Goal: Task Accomplishment & Management: Complete application form

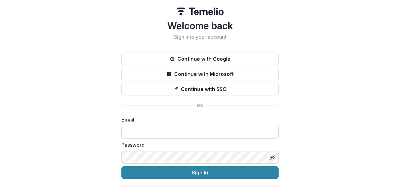
click at [129, 131] on input at bounding box center [199, 132] width 157 height 13
type input "**********"
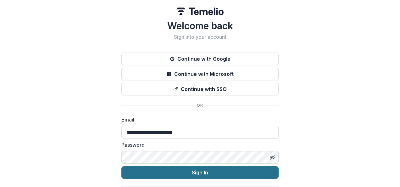
click at [199, 170] on button "Sign In" at bounding box center [199, 172] width 157 height 13
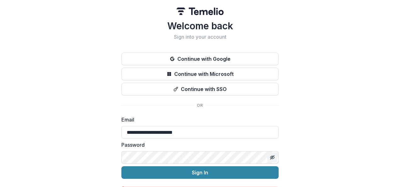
click at [271, 155] on icon "Toggle password visibility" at bounding box center [272, 157] width 5 height 5
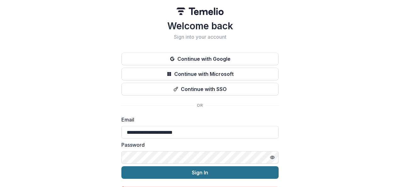
click at [195, 170] on button "Sign In" at bounding box center [199, 172] width 157 height 13
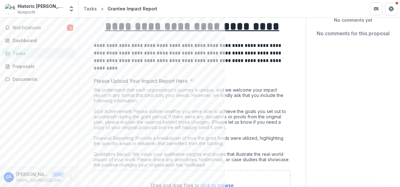
scroll to position [44, 0]
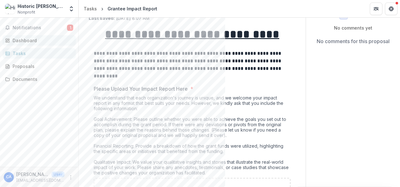
click at [23, 39] on div "Dashboard" at bounding box center [42, 40] width 58 height 7
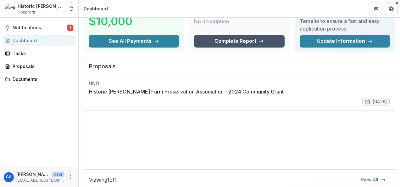
click at [242, 38] on link "Complete Report" at bounding box center [239, 41] width 90 height 13
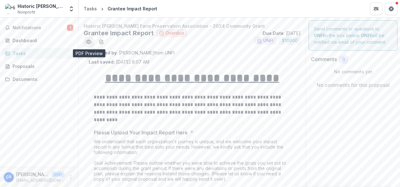
click at [88, 40] on icon "Preview 3c53ba25-408b-472b-8740-fa8327554275.pdf" at bounding box center [88, 42] width 5 height 4
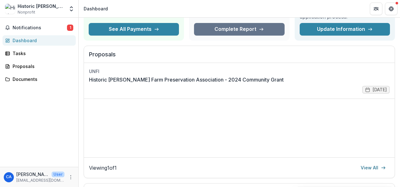
scroll to position [39, 0]
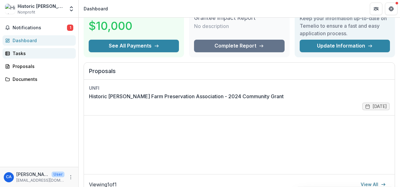
click at [18, 52] on div "Tasks" at bounding box center [42, 53] width 58 height 7
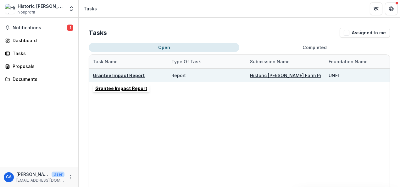
click at [106, 75] on u "Grantee Impact Report" at bounding box center [119, 75] width 52 height 5
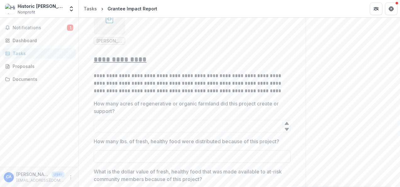
scroll to position [394, 0]
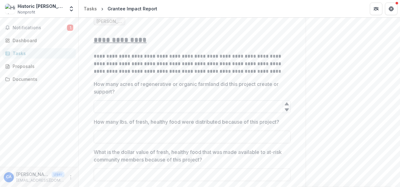
click at [98, 105] on input "How many acres of regenerative or organic farmland did this project create or s…" at bounding box center [192, 106] width 197 height 13
click at [109, 104] on input "**" at bounding box center [192, 106] width 197 height 13
type input "*"
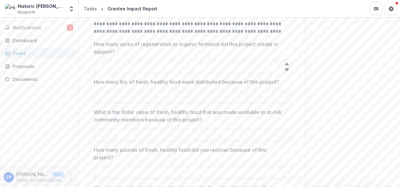
scroll to position [460, 0]
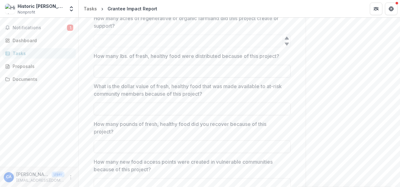
click at [100, 70] on input "How many lbs. of fresh, healthy food were distributed because of this project?" at bounding box center [192, 71] width 197 height 13
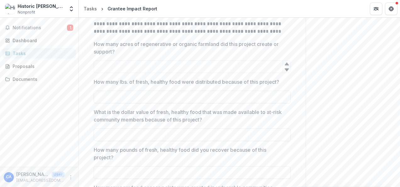
scroll to position [454, 0]
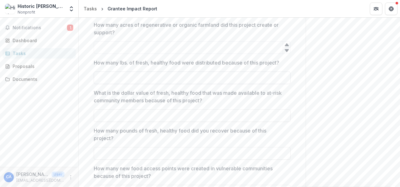
type input "*"
click at [98, 113] on input "What is the dollar value of fresh, healthy food that was made available to at-r…" at bounding box center [192, 115] width 197 height 13
type input "*"
click at [98, 45] on input "How many acres of regenerative or organic farmland did this project create or s…" at bounding box center [192, 47] width 197 height 13
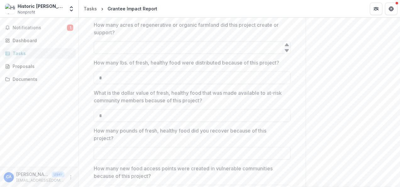
type input "*"
click at [285, 43] on icon at bounding box center [287, 44] width 4 height 3
type input "*"
click at [285, 48] on icon at bounding box center [286, 50] width 5 height 5
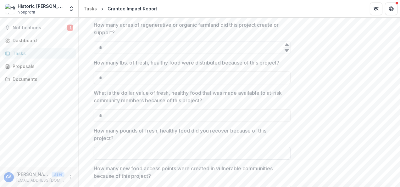
click at [100, 150] on input "How many pounds of fresh, healthy food did you recover because of this project?" at bounding box center [192, 153] width 197 height 13
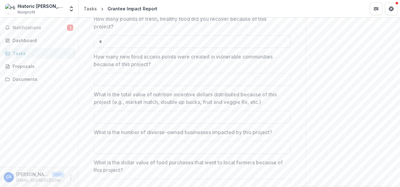
scroll to position [564, 0]
type input "*"
click at [98, 79] on input "How many new food access points were created in vulnerable communities because …" at bounding box center [192, 80] width 197 height 13
type input "*"
click at [98, 113] on input "What is the total value of nutrition incentive dollars distributed because of t…" at bounding box center [192, 118] width 197 height 13
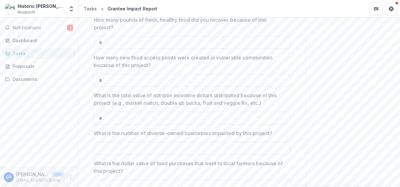
type input "*"
click at [100, 145] on input "What is the number of diverse-owned businesses impacted by this project?" at bounding box center [192, 148] width 197 height 13
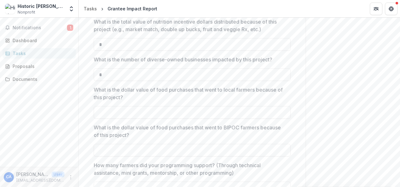
scroll to position [647, 0]
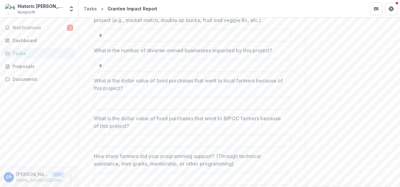
type input "*"
click at [101, 100] on input "What is the dollar value of food purchases that went to local farmers because o…" at bounding box center [192, 103] width 197 height 13
type input "*"
click at [99, 138] on input "What is the dollar value of food purchases that went to BIPOC farmers because o…" at bounding box center [192, 141] width 197 height 13
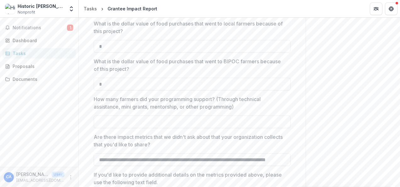
scroll to position [739, 0]
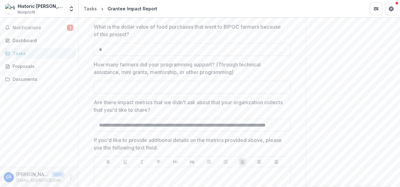
type input "*"
click at [99, 85] on input "How many farmers did your programming support? (Through technical assistance, m…" at bounding box center [192, 87] width 197 height 13
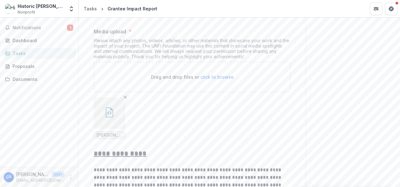
scroll to position [268, 0]
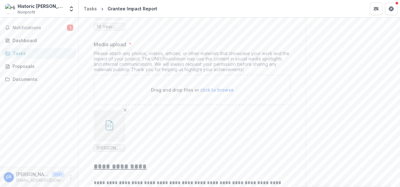
type input "*"
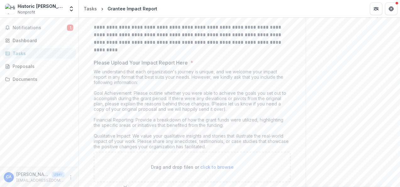
scroll to position [70, 0]
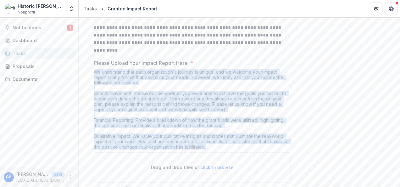
drag, startPoint x: 93, startPoint y: 72, endPoint x: 291, endPoint y: 144, distance: 210.3
copy div "We understand that each organization's journey is unique, and we welcome your i…"
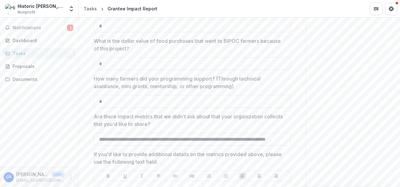
scroll to position [730, 0]
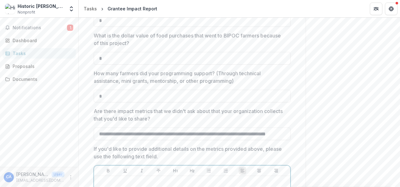
drag, startPoint x: 349, startPoint y: 146, endPoint x: 214, endPoint y: 203, distance: 146.2
click at [214, 187] on html "**********" at bounding box center [200, 93] width 400 height 187
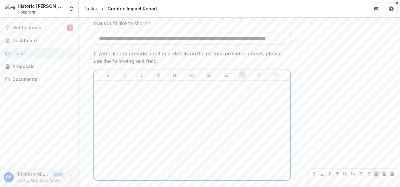
scroll to position [871, 0]
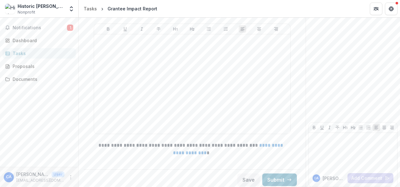
click at [17, 77] on div "Documents" at bounding box center [42, 79] width 58 height 7
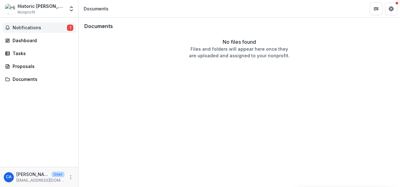
click at [35, 26] on span "Notifications" at bounding box center [40, 27] width 54 height 5
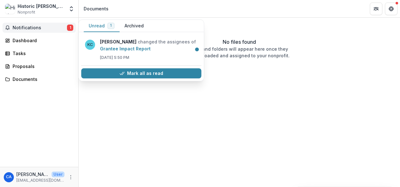
click at [32, 25] on span "Notifications" at bounding box center [40, 27] width 54 height 5
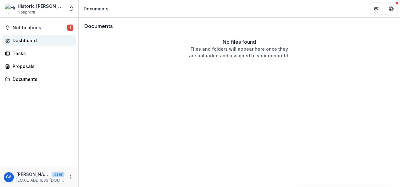
click at [26, 39] on div "Dashboard" at bounding box center [42, 40] width 58 height 7
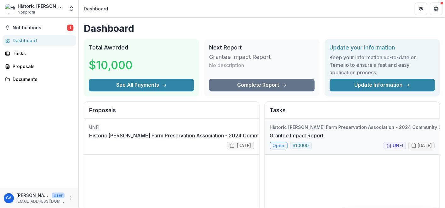
click at [278, 139] on link "Grantee Impact Report" at bounding box center [297, 135] width 54 height 8
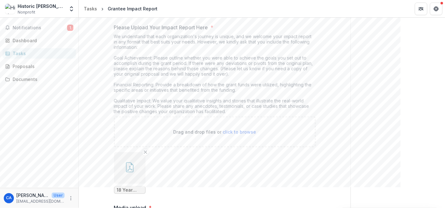
scroll to position [75, 0]
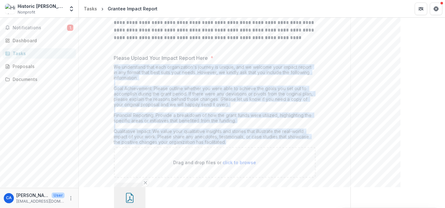
drag, startPoint x: 114, startPoint y: 67, endPoint x: 325, endPoint y: 146, distance: 225.8
copy div "We understand that each organization's journey is unique, and we welcome your i…"
